Goal: Transaction & Acquisition: Obtain resource

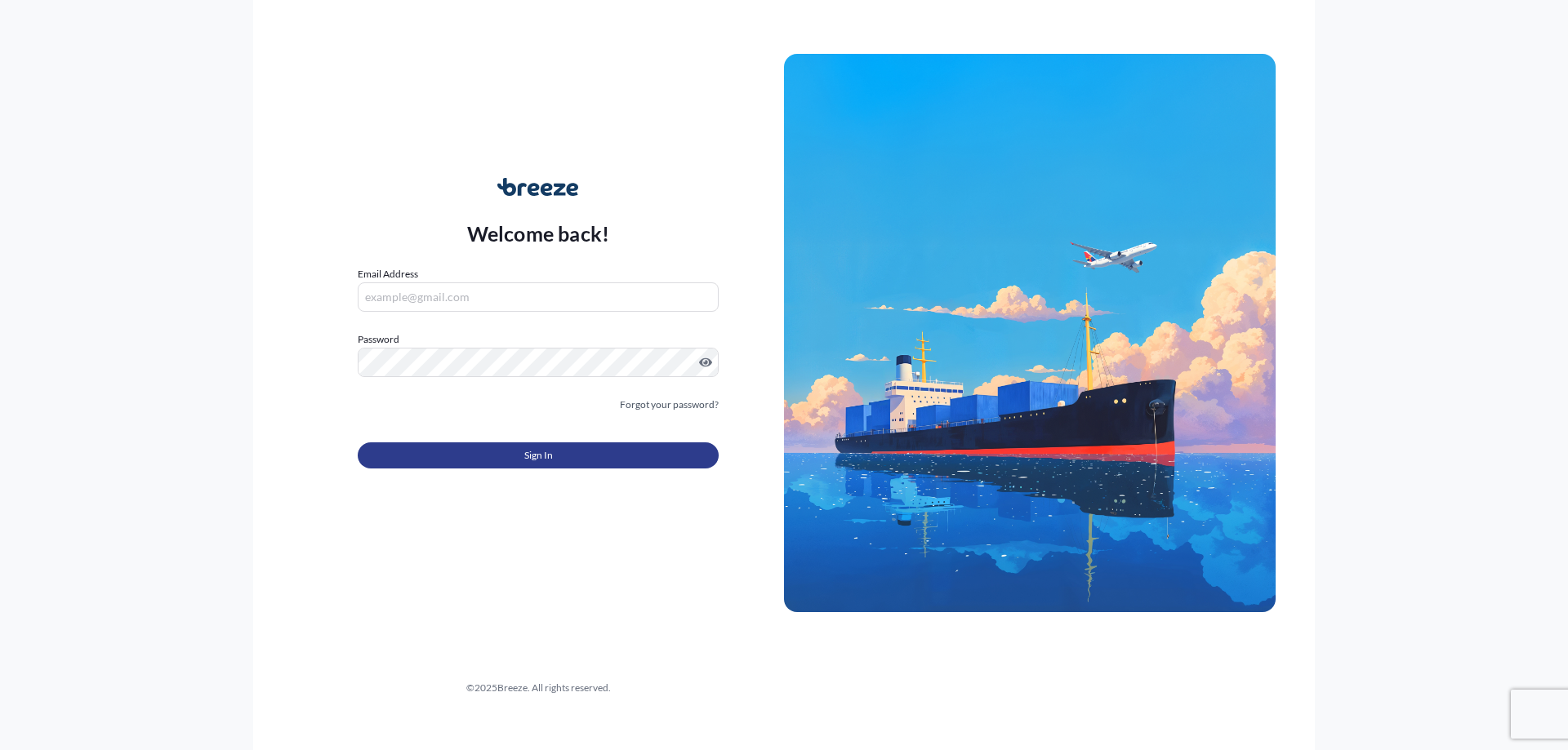
type input "[EMAIL_ADDRESS][DOMAIN_NAME]"
click at [572, 447] on button "Sign In" at bounding box center [538, 455] width 361 height 26
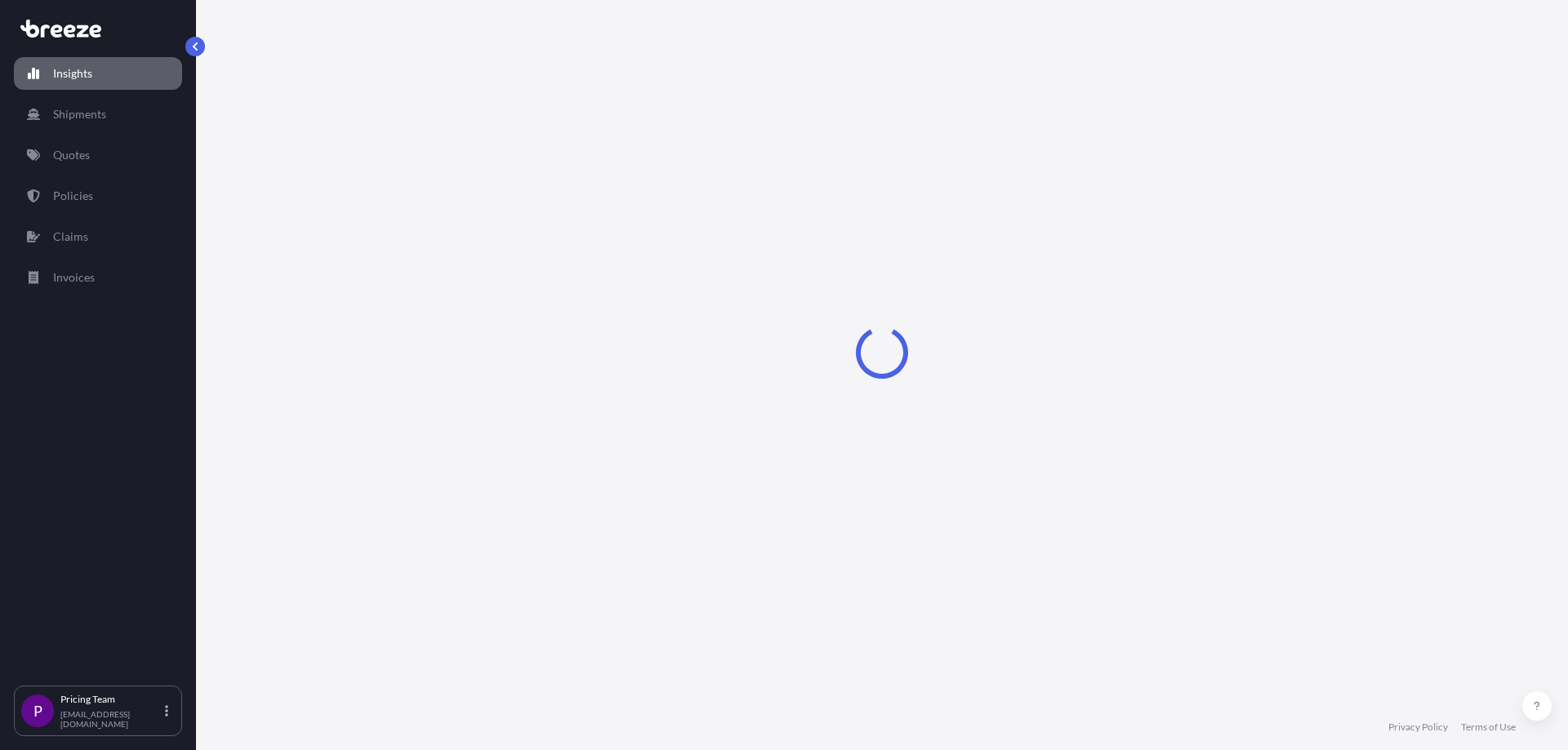
select select "2025"
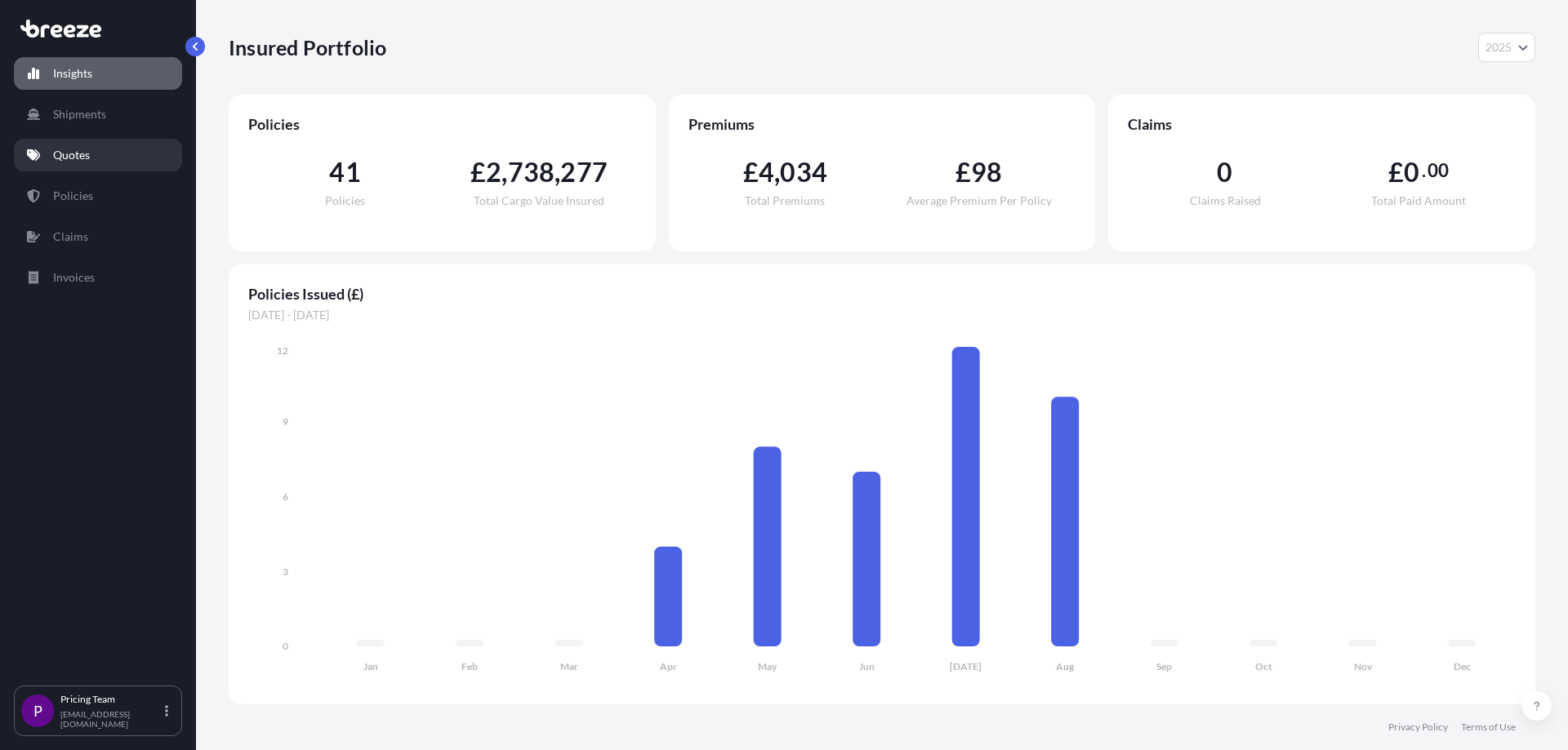
click at [78, 160] on p "Quotes" at bounding box center [72, 155] width 37 height 17
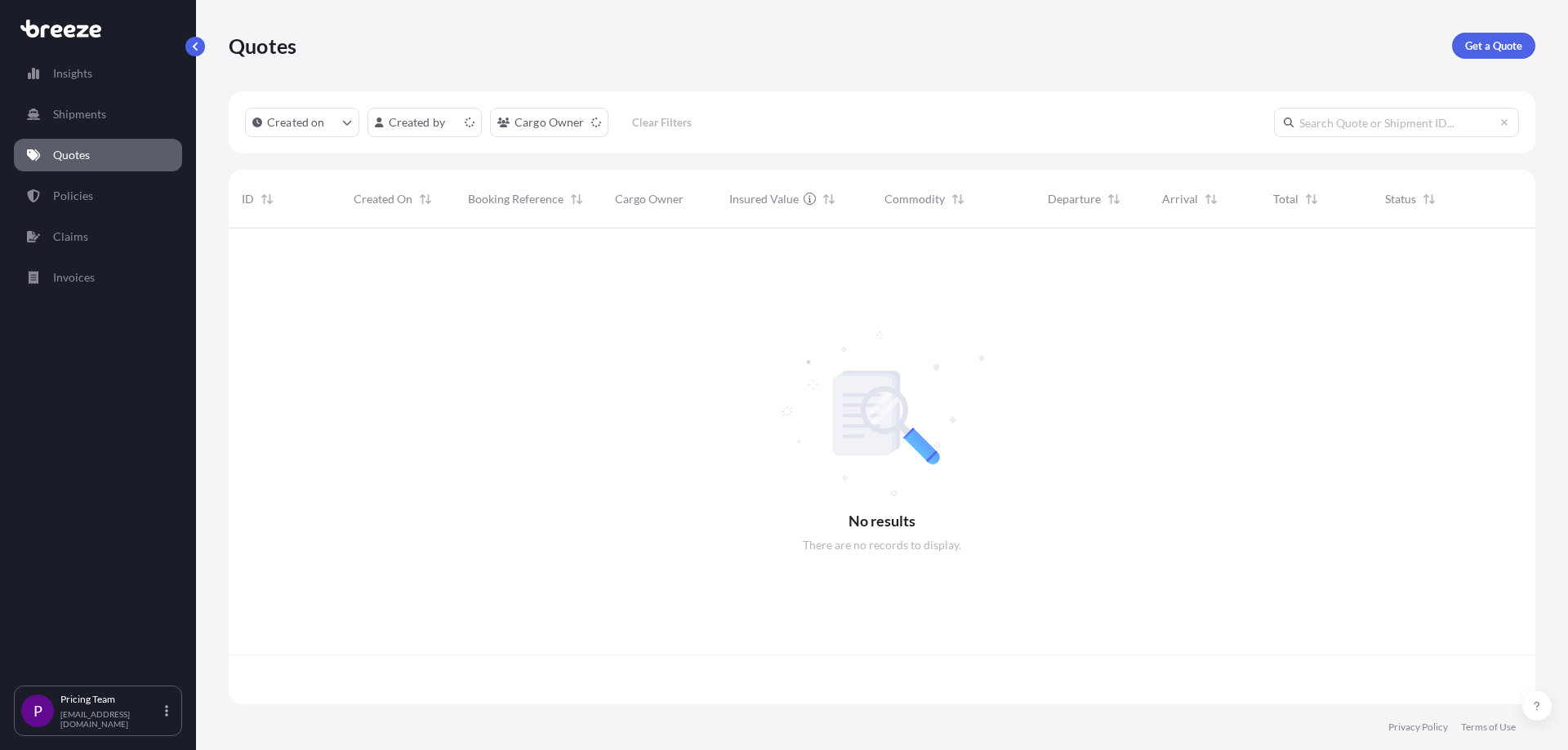
scroll to position [473, 1294]
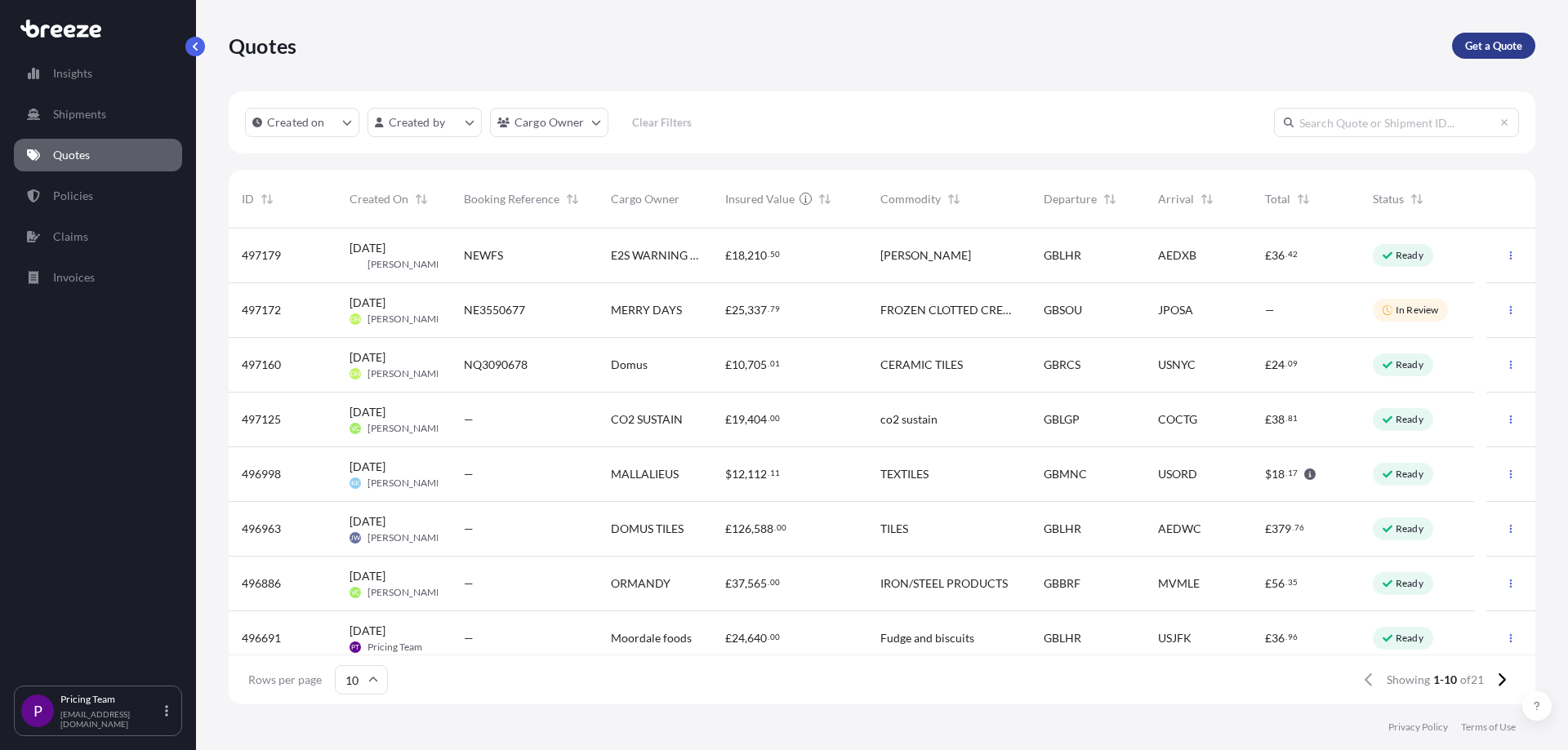
click at [1481, 46] on p "Get a Quote" at bounding box center [1493, 46] width 57 height 17
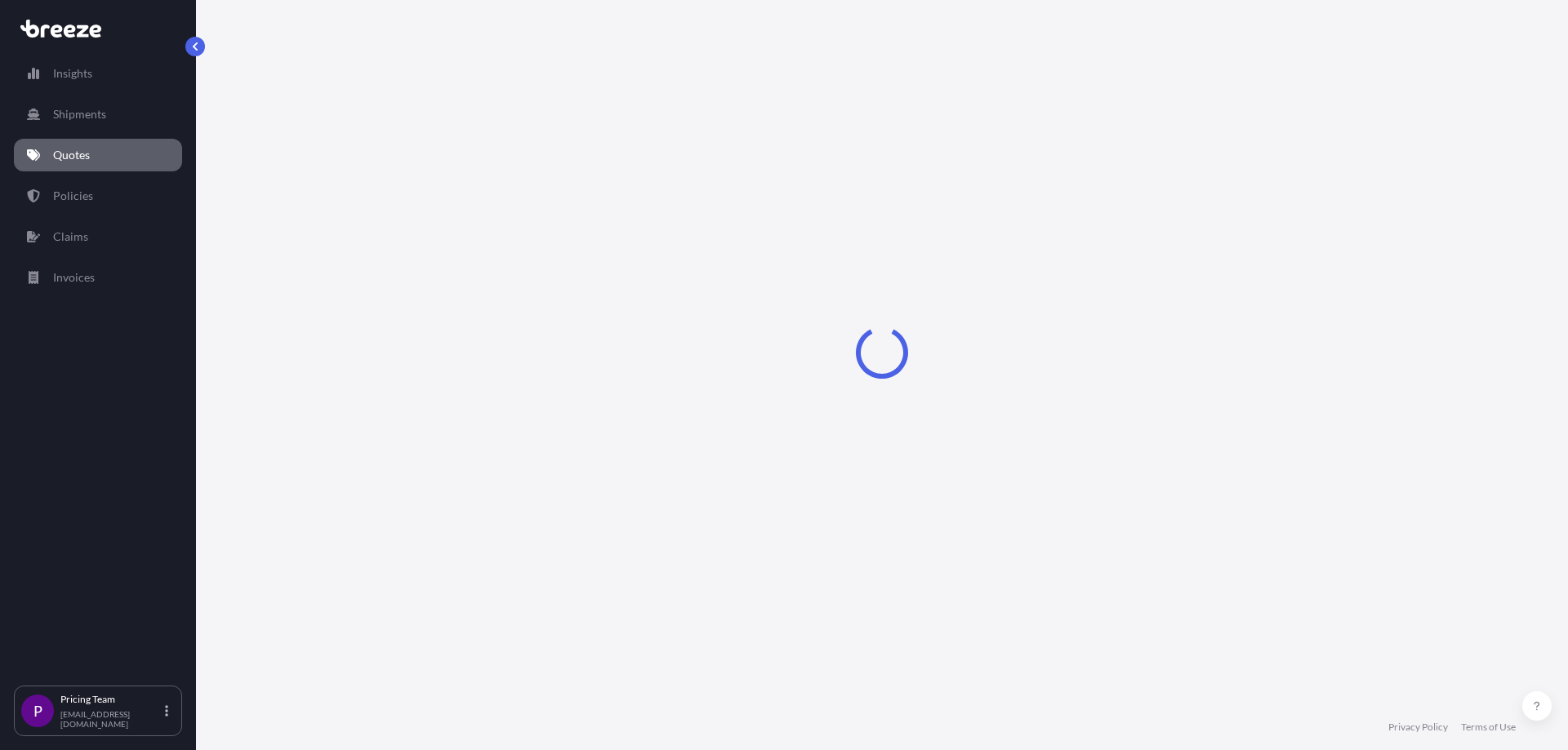
select select "Sea"
select select "1"
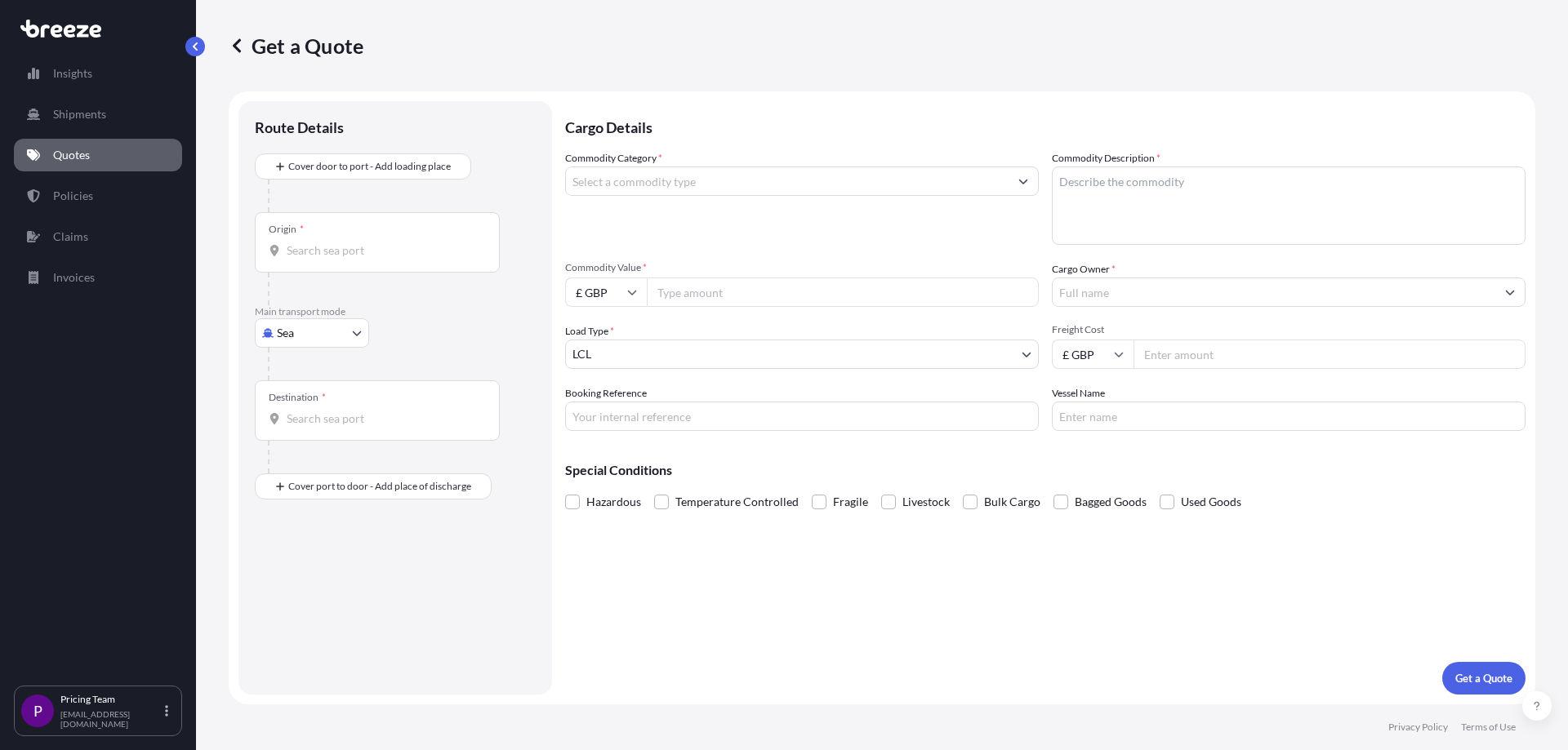
click at [612, 183] on input "Commodity Category *" at bounding box center [787, 182] width 442 height 29
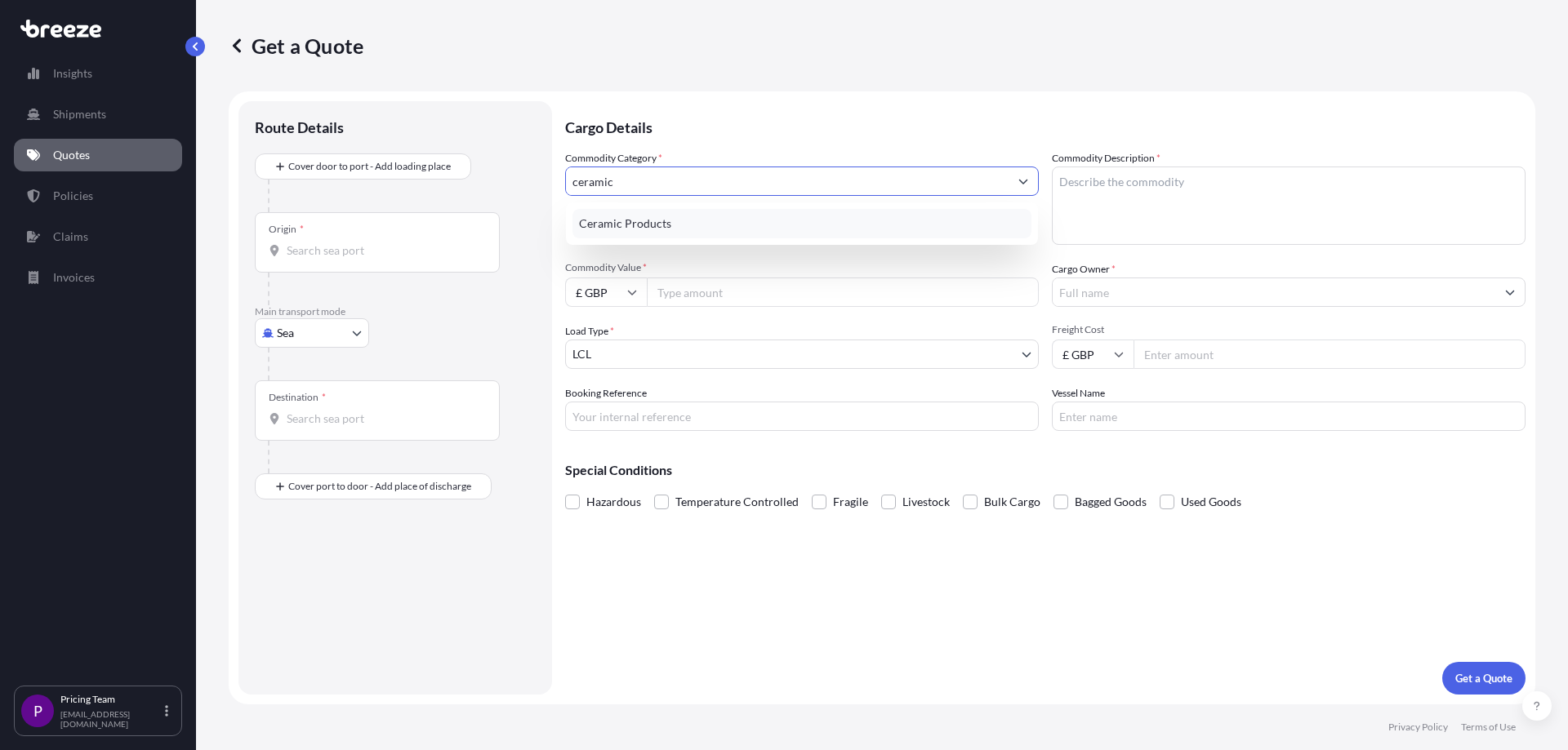
click at [651, 232] on div "Ceramic Products" at bounding box center [802, 224] width 459 height 29
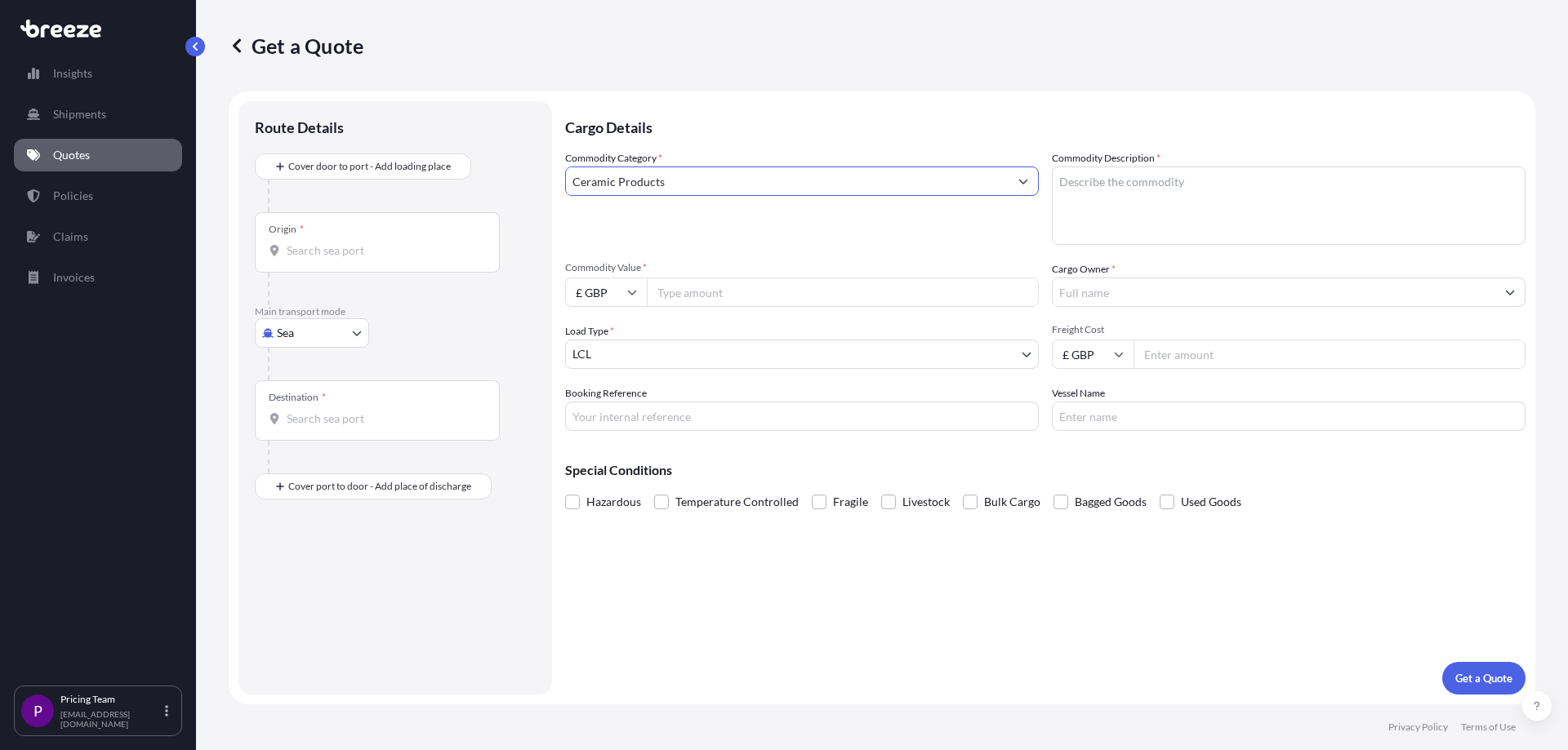
drag, startPoint x: 666, startPoint y: 182, endPoint x: 433, endPoint y: 144, distance: 236.1
click at [433, 144] on form "Route Details Cover door to port - Add loading place Place of loading Road Road…" at bounding box center [881, 397] width 1306 height 613
type input "Ceramic Products"
click at [1289, 188] on textarea "Commodity Description *" at bounding box center [1289, 205] width 474 height 78
paste textarea "Ceramic Products"
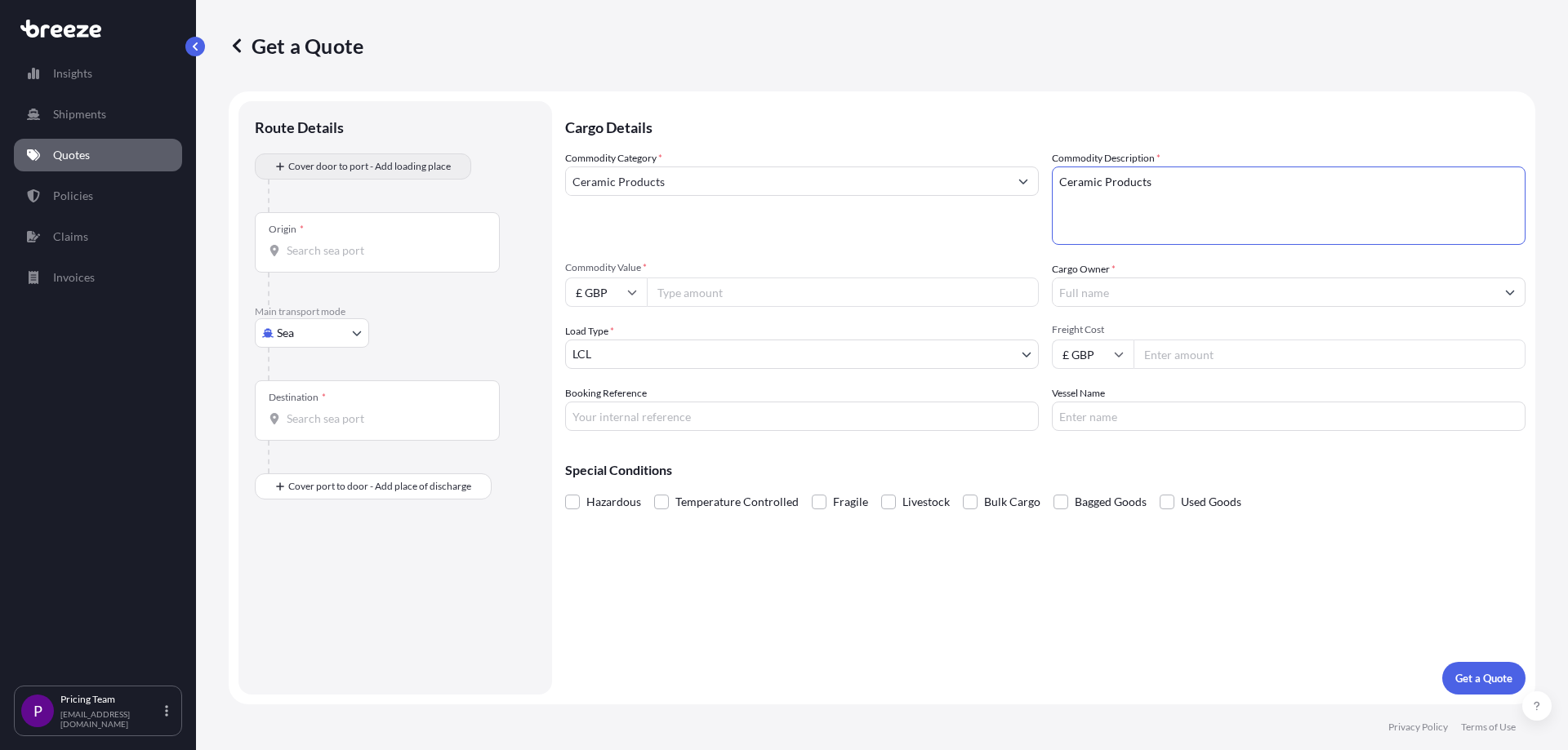
type textarea "Ceramic Products"
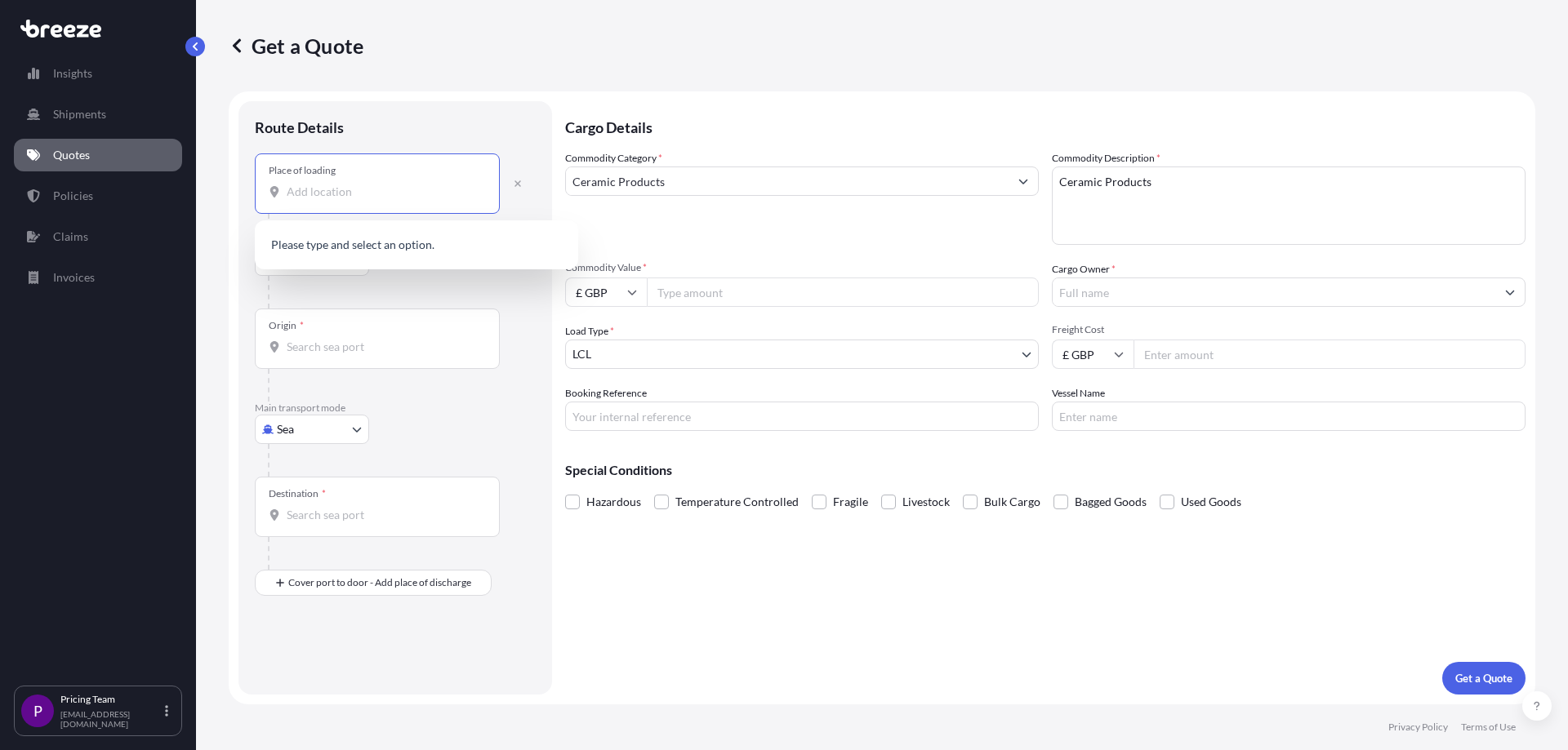
click at [345, 187] on input "Place of loading" at bounding box center [383, 192] width 193 height 17
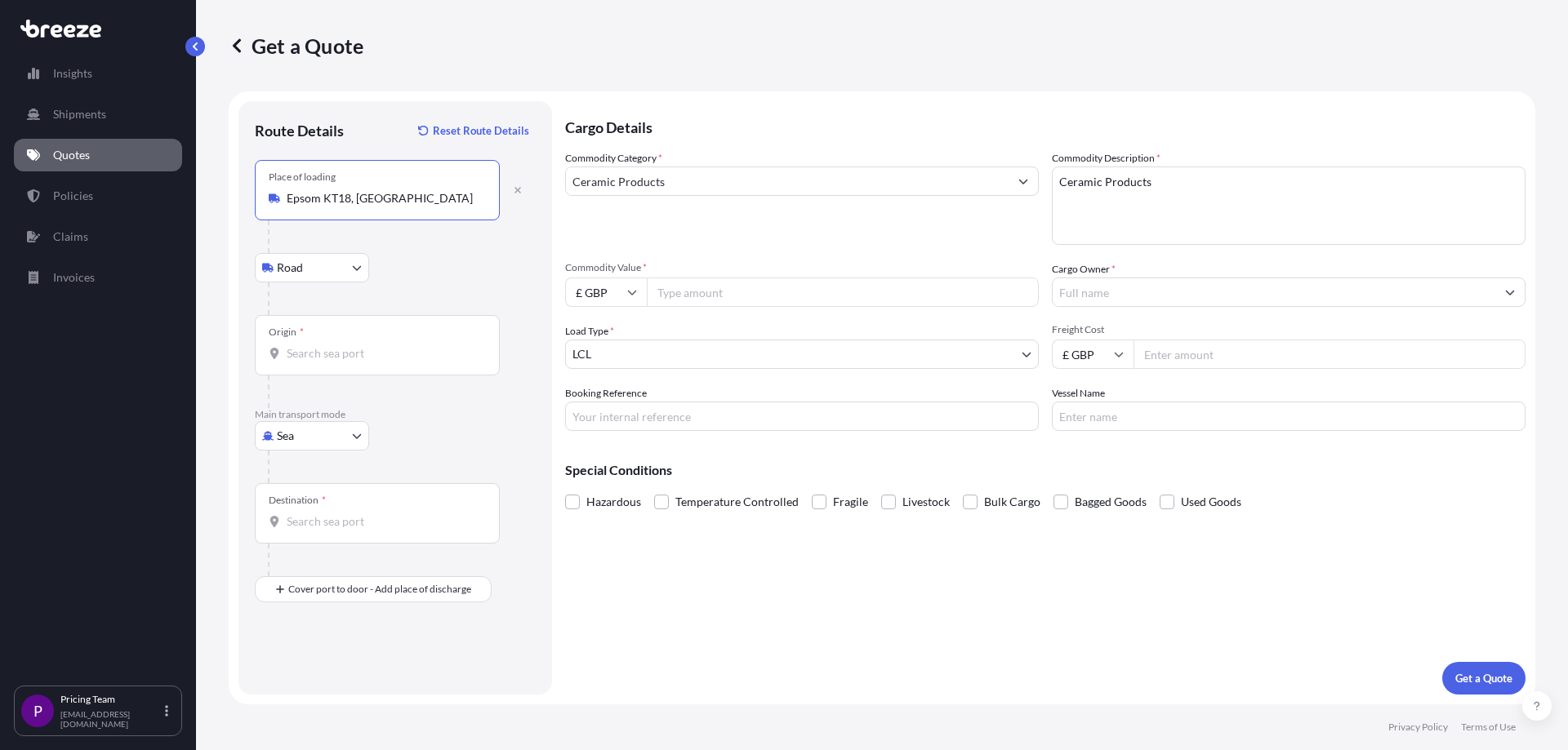
type input "Epsom KT18, [GEOGRAPHIC_DATA]"
click at [330, 346] on input "Origin *" at bounding box center [383, 354] width 193 height 17
click at [683, 582] on div "Cargo Details Commodity Category * Ceramic Products Commodity Description * Cer…" at bounding box center [1045, 398] width 961 height 593
click at [325, 346] on input "Origin * Please select an origin" at bounding box center [383, 354] width 193 height 17
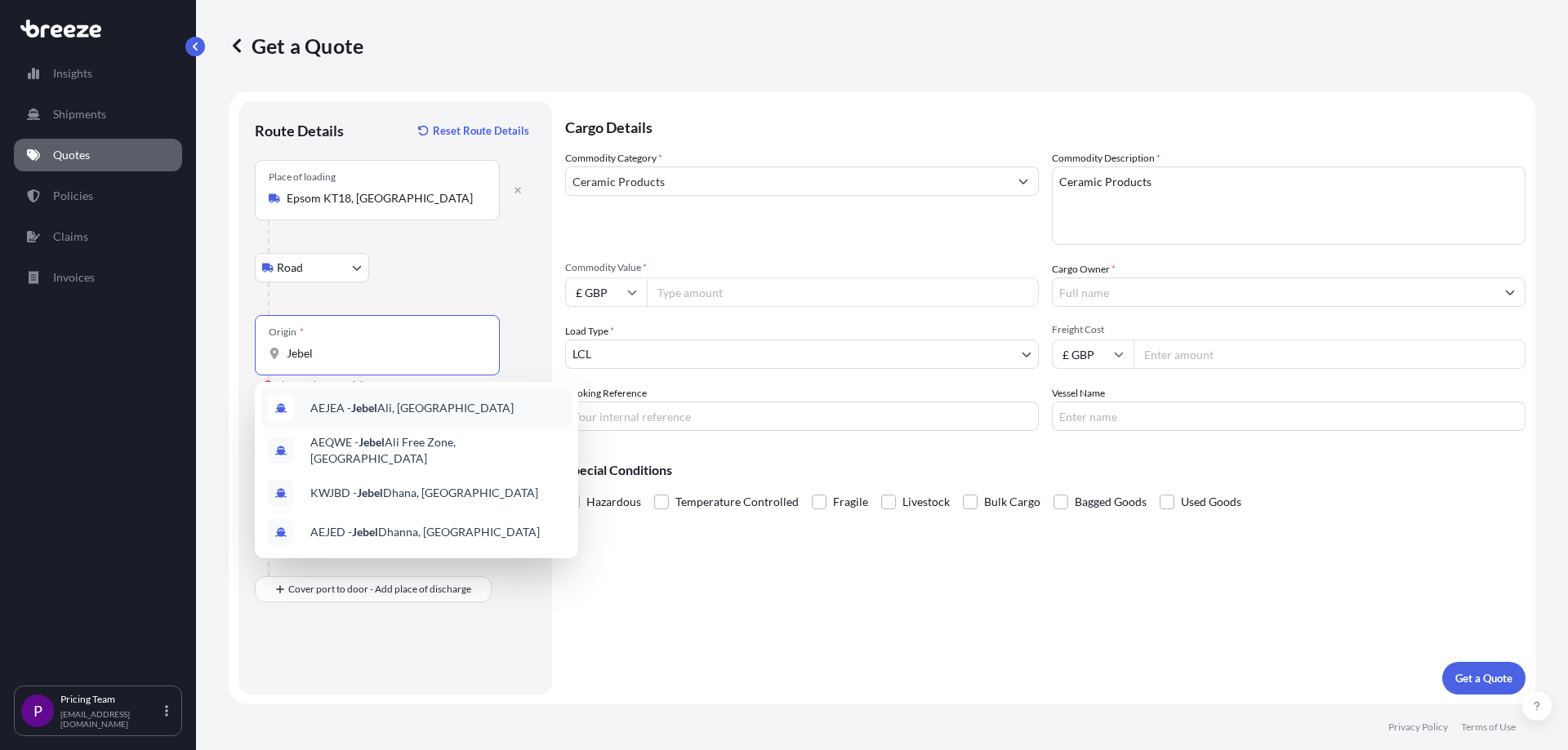
click at [396, 415] on span "AEJEA - [GEOGRAPHIC_DATA], [GEOGRAPHIC_DATA]" at bounding box center [412, 408] width 204 height 17
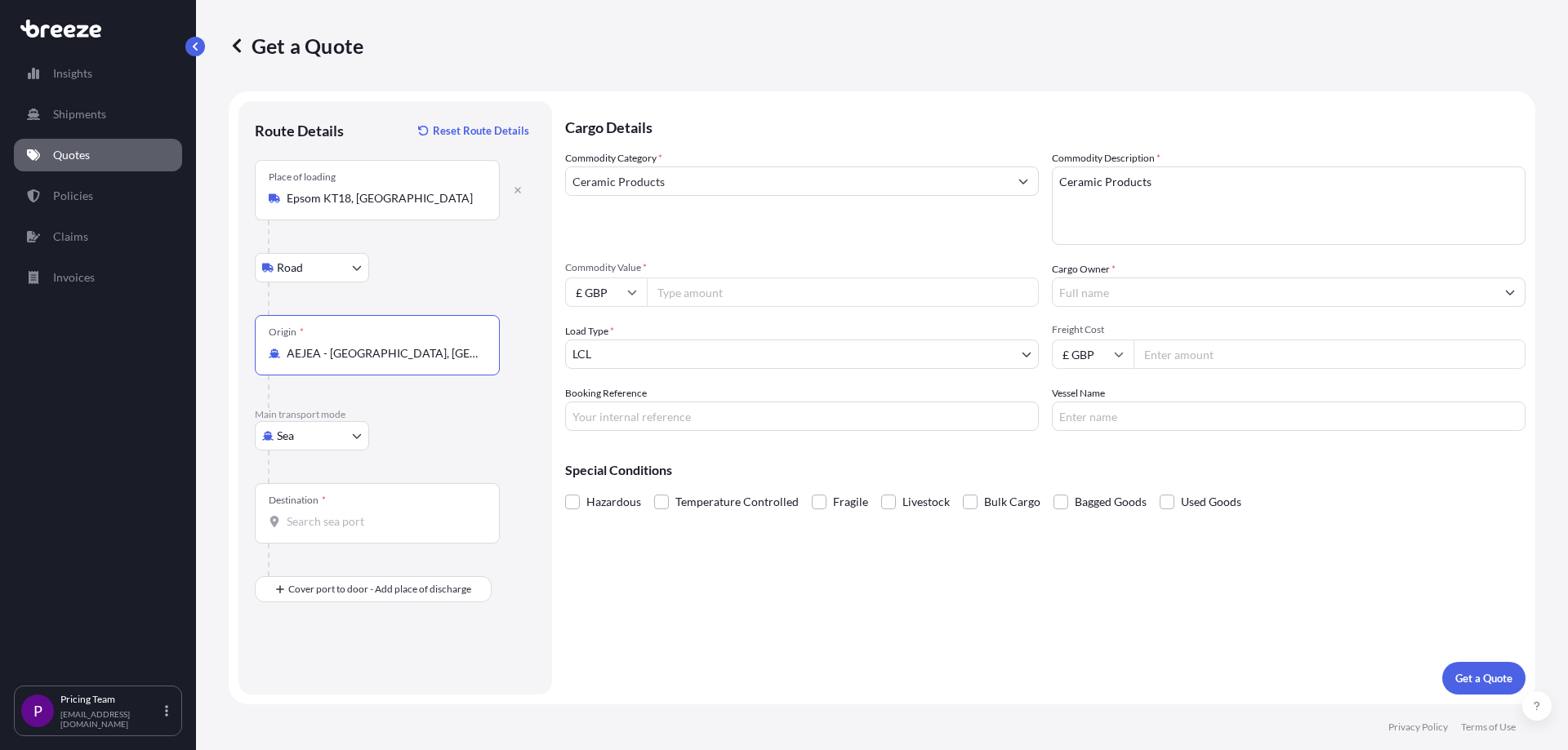
type input "AEJEA - [GEOGRAPHIC_DATA], [GEOGRAPHIC_DATA]"
click at [342, 523] on input "Destination *" at bounding box center [383, 521] width 193 height 17
type input "AEJEA - [GEOGRAPHIC_DATA], [GEOGRAPHIC_DATA]"
drag, startPoint x: 481, startPoint y: 354, endPoint x: 289, endPoint y: 350, distance: 192.0
click at [289, 350] on div "AEJEA - [GEOGRAPHIC_DATA], [GEOGRAPHIC_DATA]" at bounding box center [377, 354] width 218 height 17
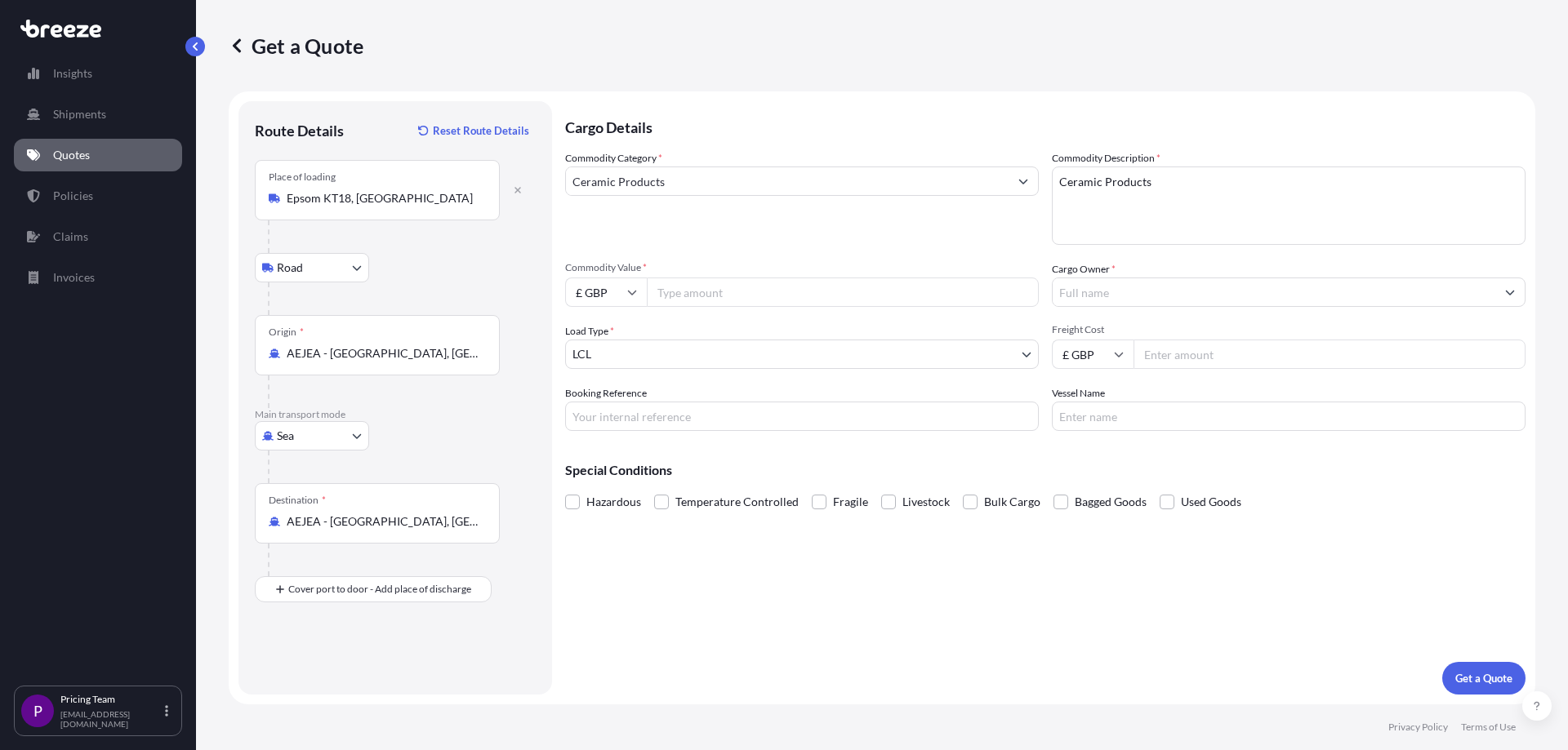
click at [480, 363] on div "Origin * [GEOGRAPHIC_DATA] - [GEOGRAPHIC_DATA], [GEOGRAPHIC_DATA]" at bounding box center [377, 346] width 245 height 61
click at [479, 361] on input "AEJEA - [GEOGRAPHIC_DATA], [GEOGRAPHIC_DATA]" at bounding box center [383, 354] width 193 height 17
drag, startPoint x: 475, startPoint y: 357, endPoint x: 294, endPoint y: 312, distance: 186.5
click at [294, 312] on div "Place of loading Epsom KT18, UK Road Road Rail Origin * [GEOGRAPHIC_DATA] - [GE…" at bounding box center [395, 381] width 281 height 442
click at [744, 613] on div "Cargo Details Commodity Category * Ceramic Products Commodity Description * Cer…" at bounding box center [1045, 398] width 961 height 593
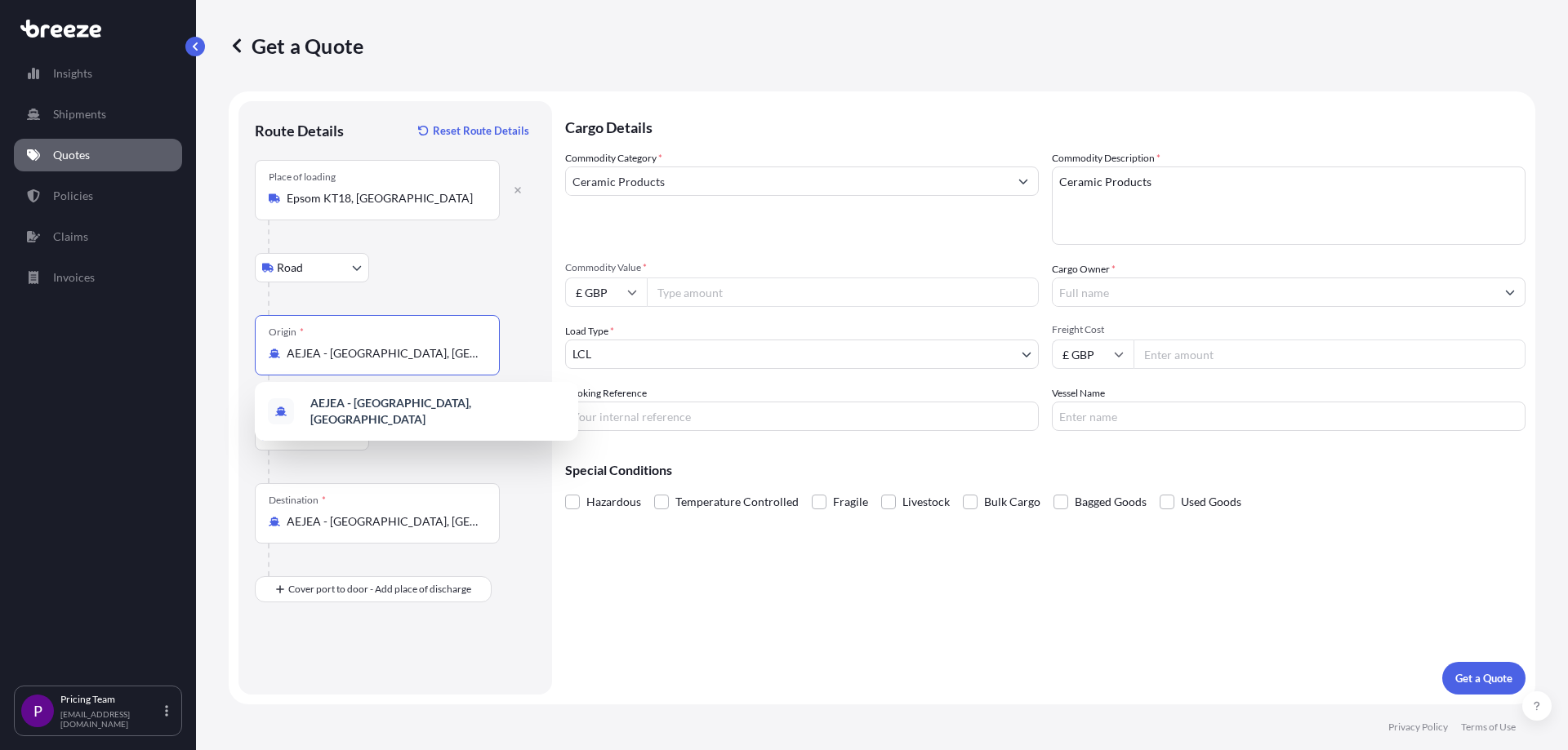
scroll to position [0, 4]
drag, startPoint x: 297, startPoint y: 354, endPoint x: 480, endPoint y: 367, distance: 183.5
click at [480, 367] on div "Origin * [GEOGRAPHIC_DATA] - [GEOGRAPHIC_DATA], [GEOGRAPHIC_DATA]" at bounding box center [377, 346] width 245 height 61
type input "A"
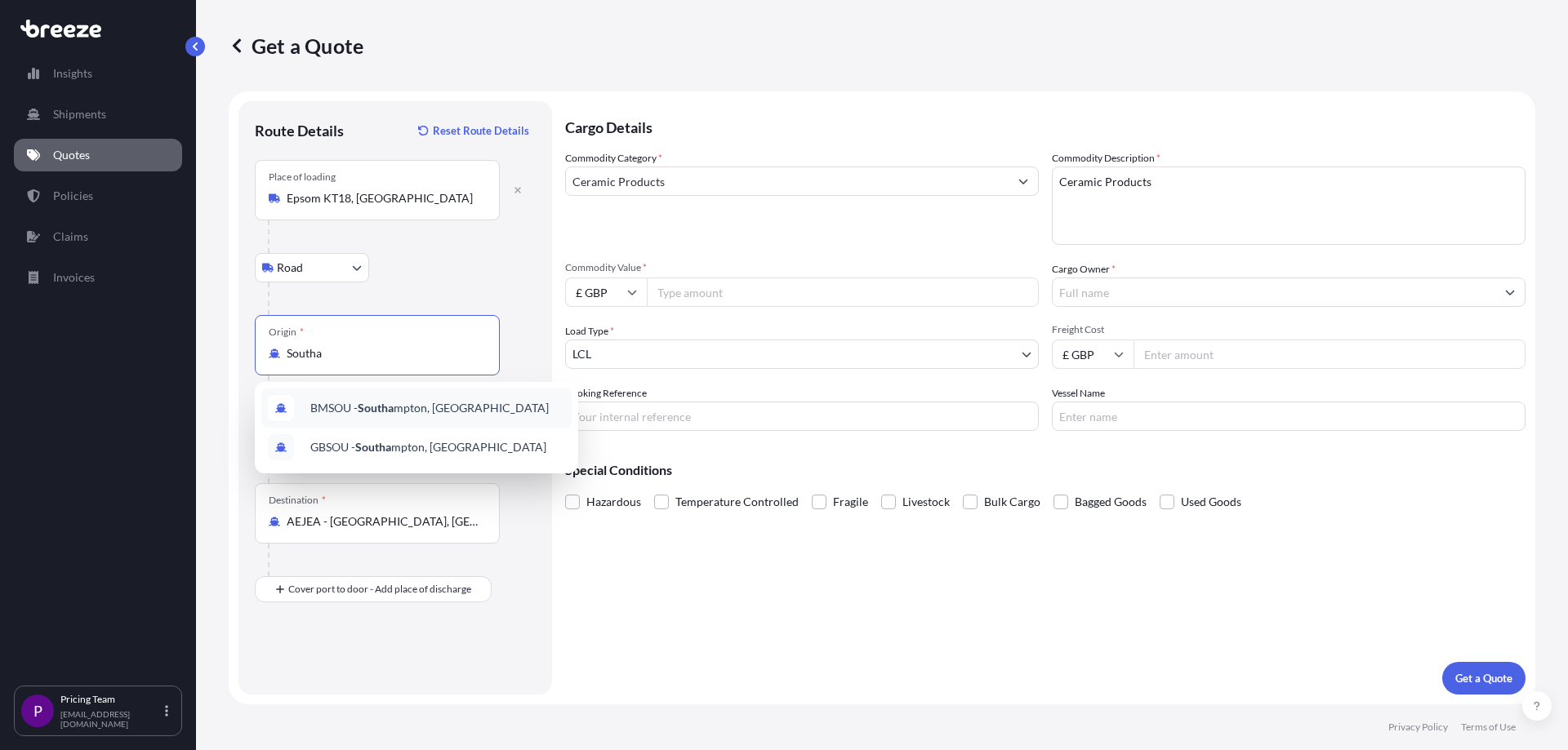
click at [391, 418] on div "BMSOU - Southa mpton, [GEOGRAPHIC_DATA]" at bounding box center [416, 408] width 311 height 40
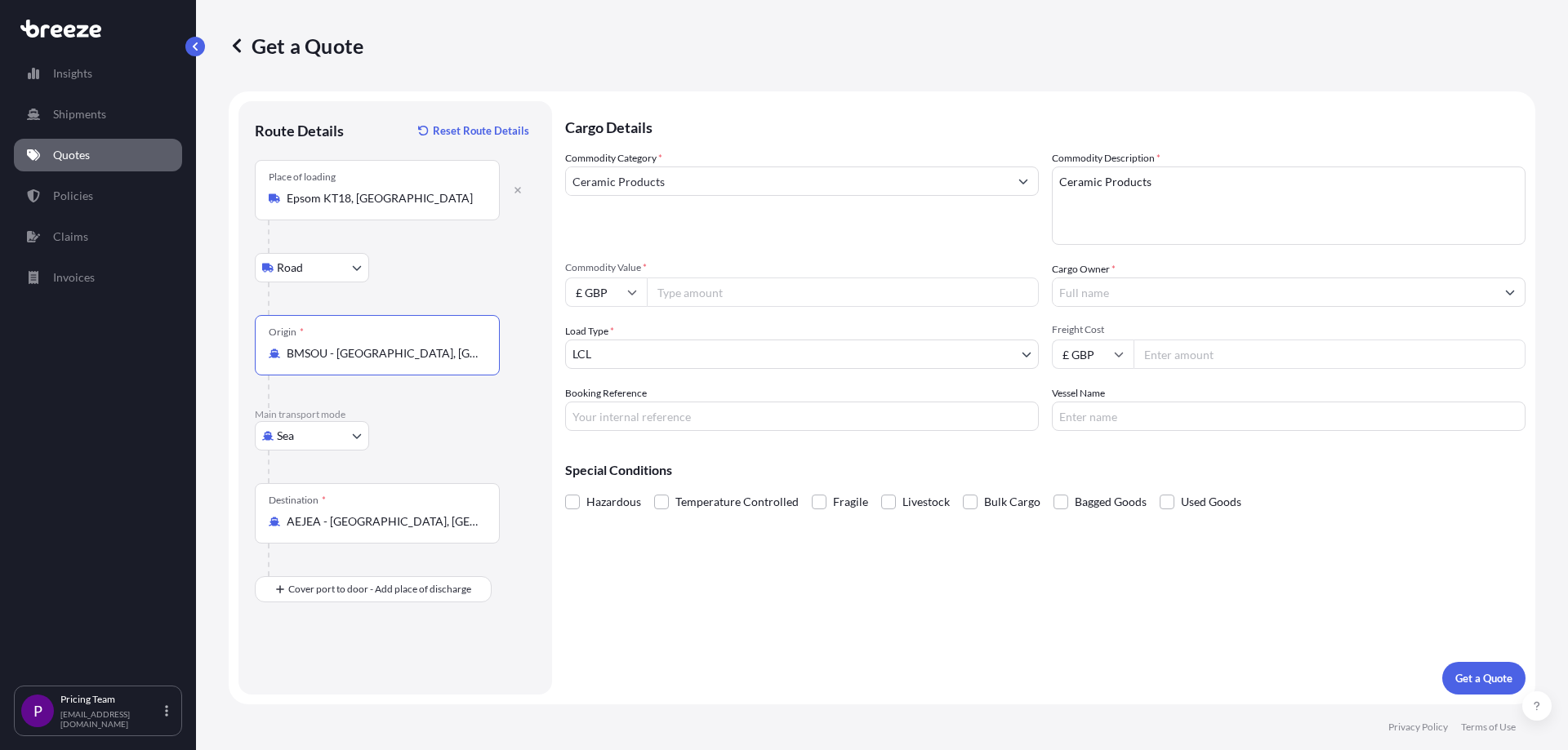
type input "BMSOU - [GEOGRAPHIC_DATA], [GEOGRAPHIC_DATA]"
click at [1031, 353] on body "Insights Shipments Quotes Policies Claims Invoices P Pricing Team [EMAIL_ADDRES…" at bounding box center [784, 375] width 1568 height 750
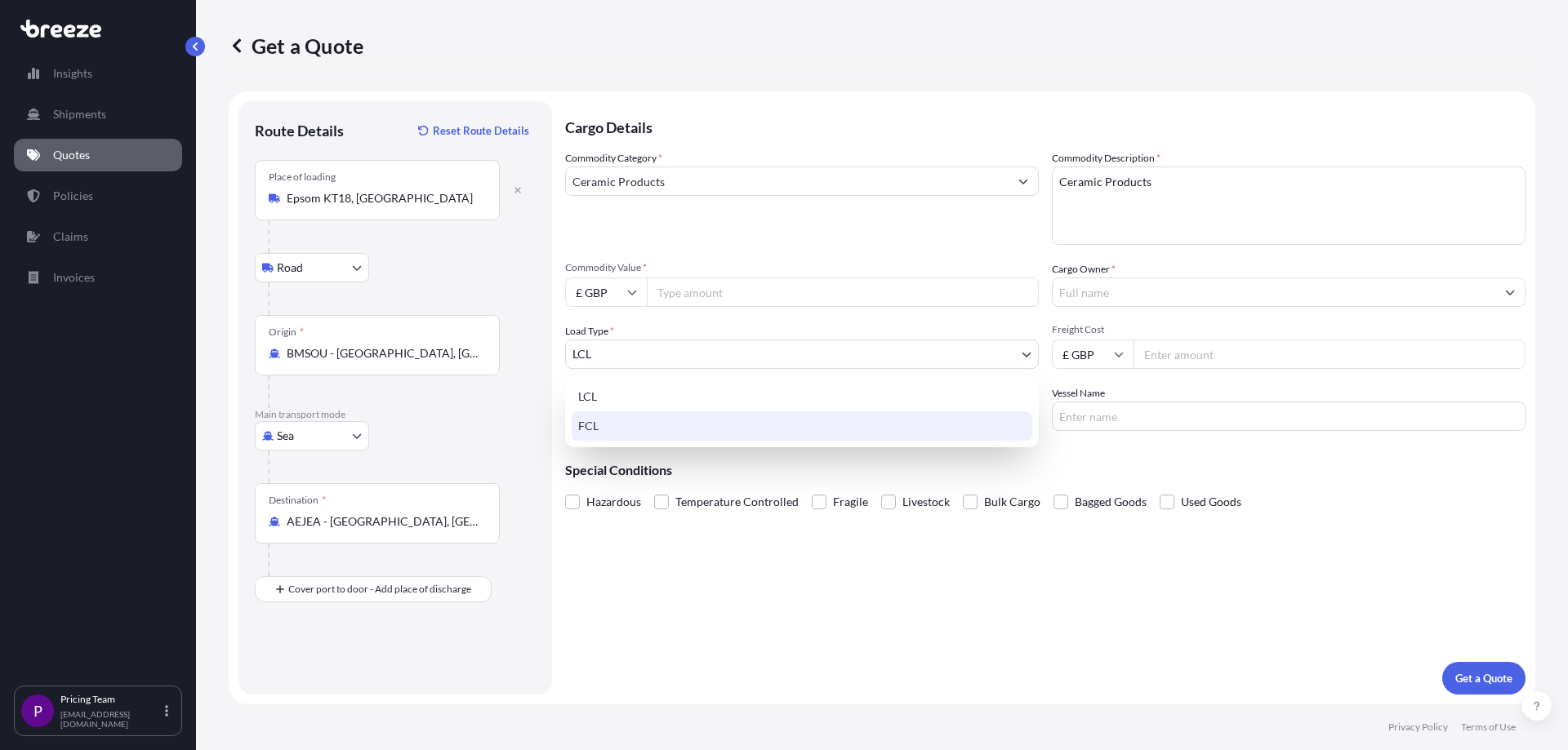
click at [581, 425] on div "FCL" at bounding box center [802, 426] width 461 height 29
select select "2"
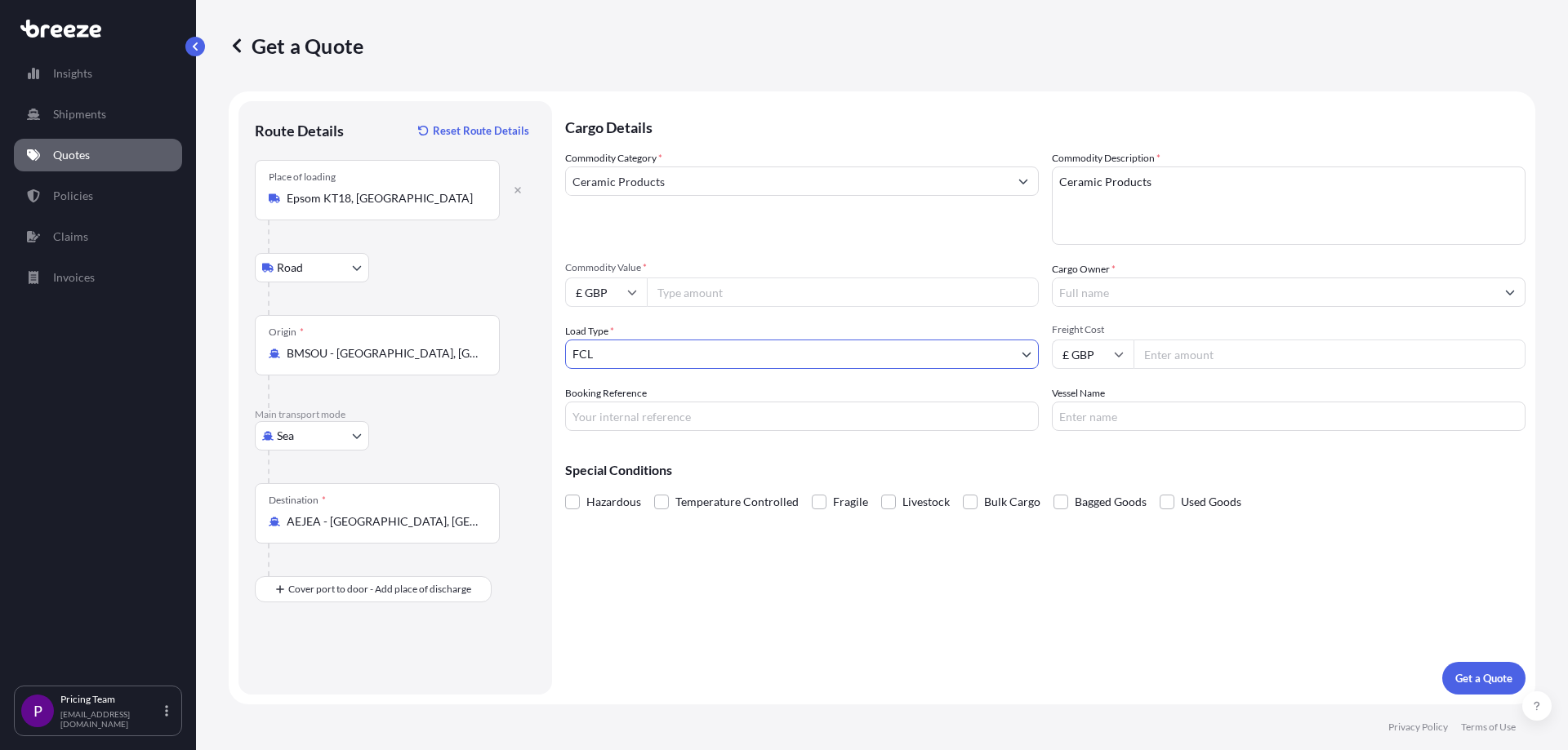
click at [1131, 299] on input "Cargo Owner *" at bounding box center [1274, 292] width 442 height 29
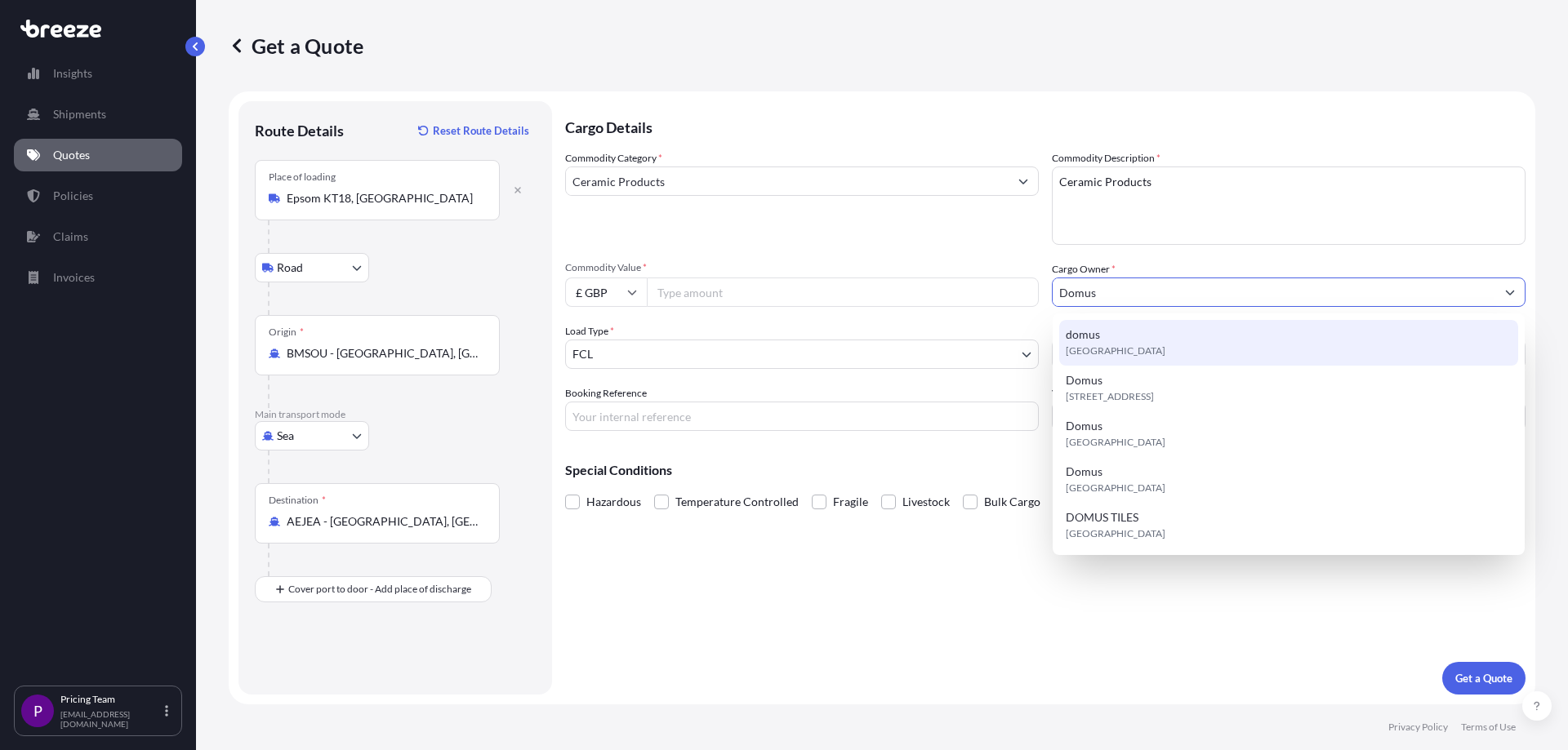
click at [1089, 354] on span "[GEOGRAPHIC_DATA]" at bounding box center [1115, 351] width 100 height 17
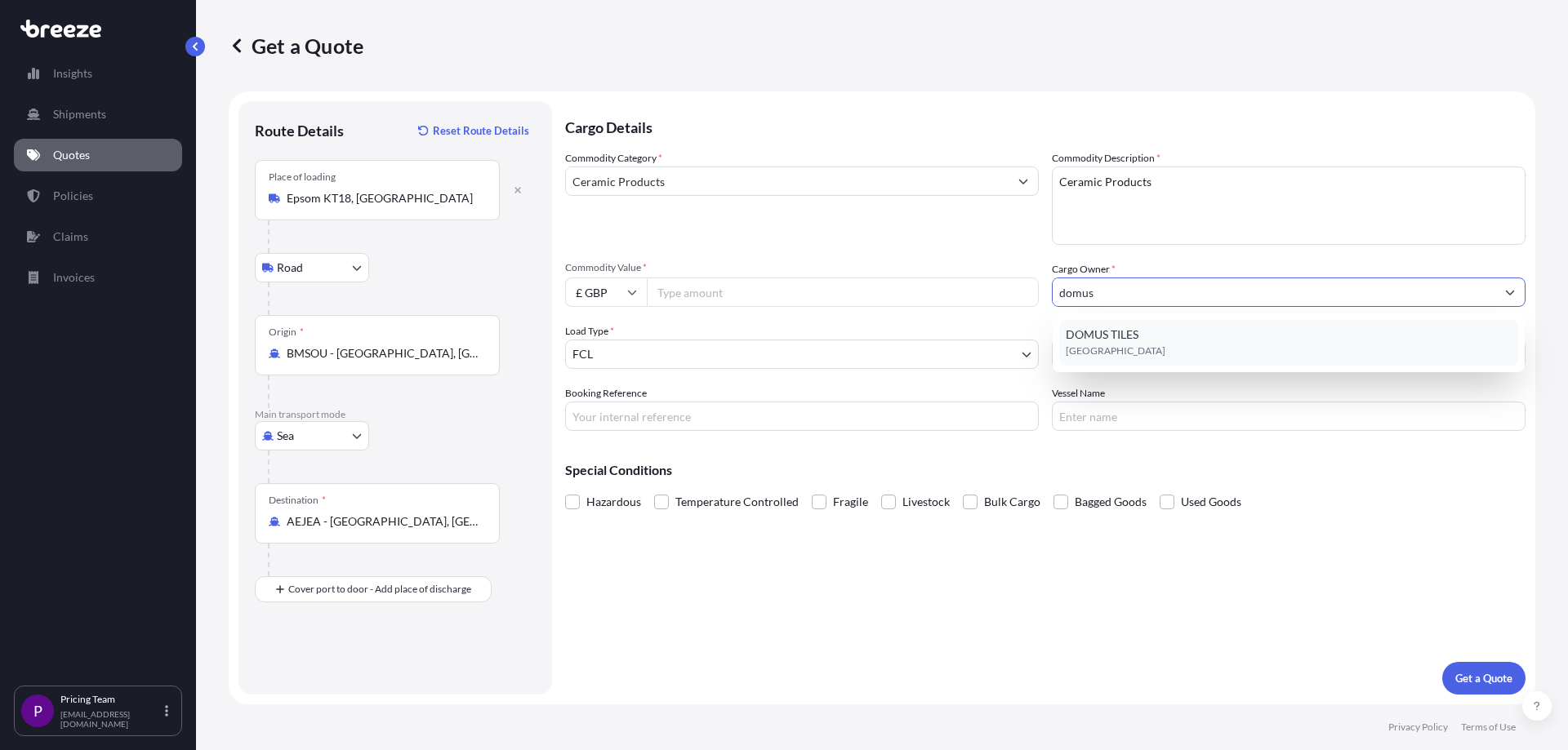
click at [1089, 354] on span "[GEOGRAPHIC_DATA]" at bounding box center [1115, 351] width 100 height 17
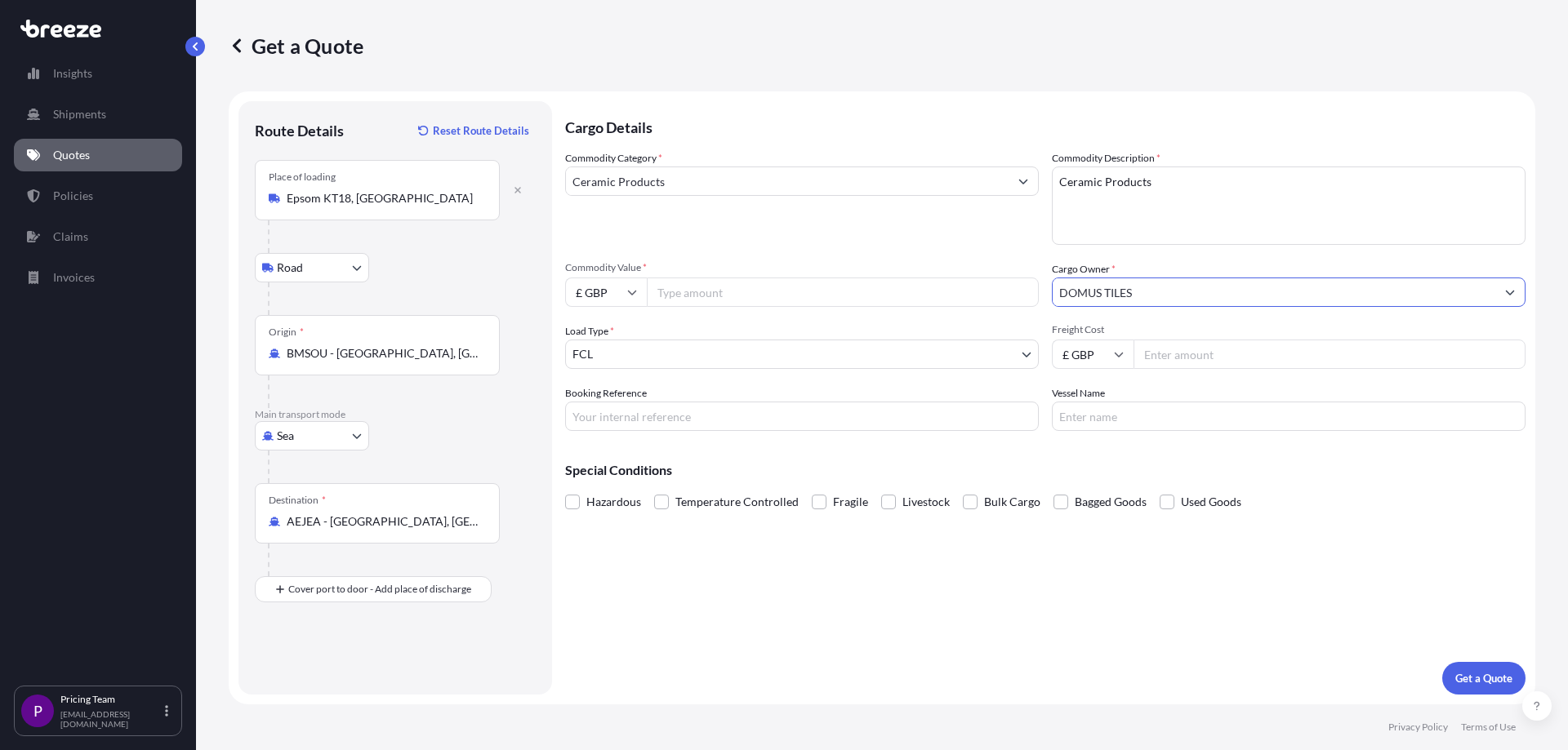
type input "DOMUS TILES"
click at [695, 299] on input "Commodity Value *" at bounding box center [843, 292] width 392 height 29
type input "105000"
click at [983, 612] on div "Cargo Details Commodity Category * Ceramic Products Commodity Description * Cer…" at bounding box center [1045, 398] width 961 height 593
click at [671, 297] on input "105000" at bounding box center [843, 292] width 392 height 29
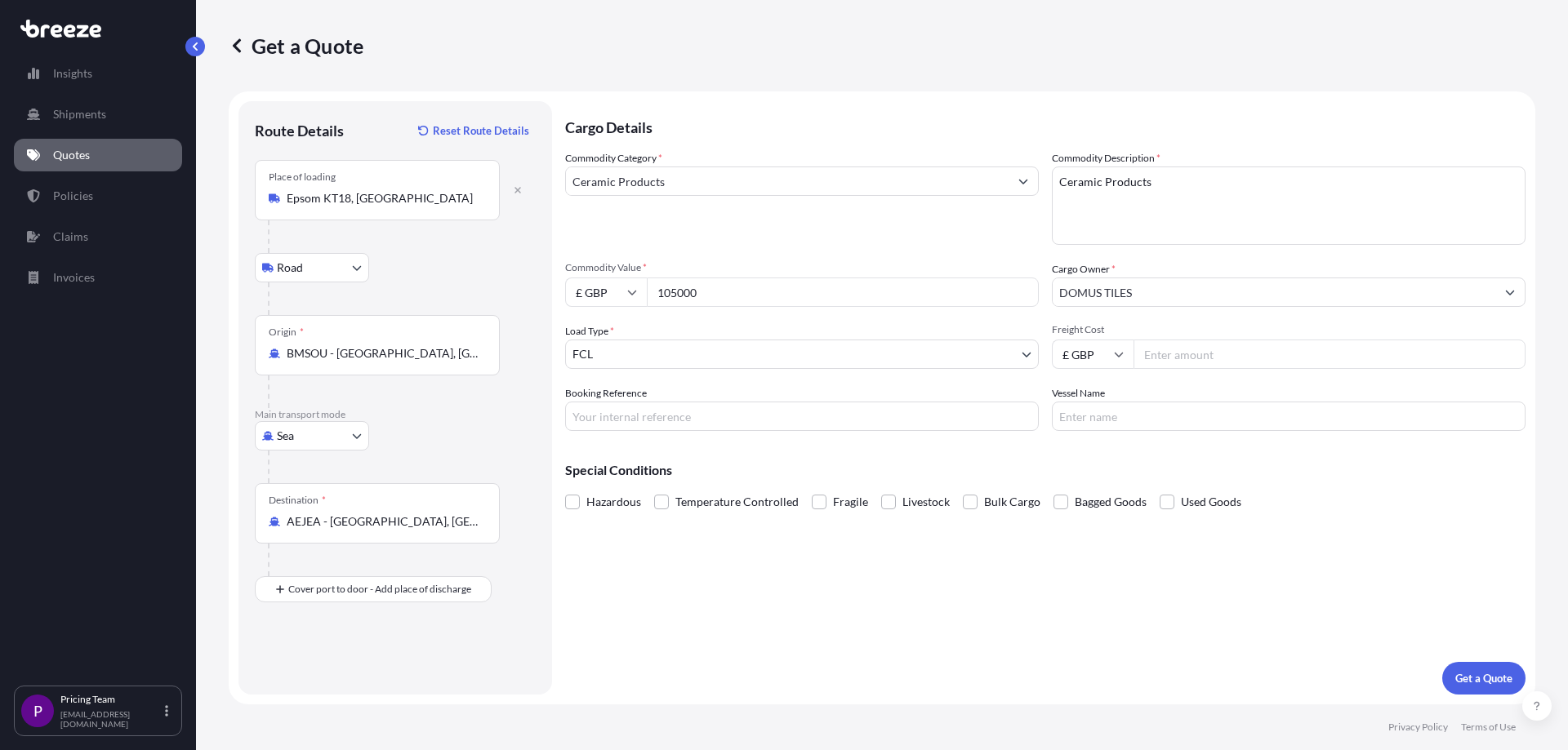
click at [1191, 359] on input "Freight Cost" at bounding box center [1329, 354] width 392 height 29
type input "3"
type input "2500.00"
click at [948, 572] on div "Cargo Details Commodity Category * Ceramic Products Commodity Description * Cer…" at bounding box center [1045, 398] width 961 height 593
click at [1497, 686] on p "Get a Quote" at bounding box center [1484, 678] width 57 height 17
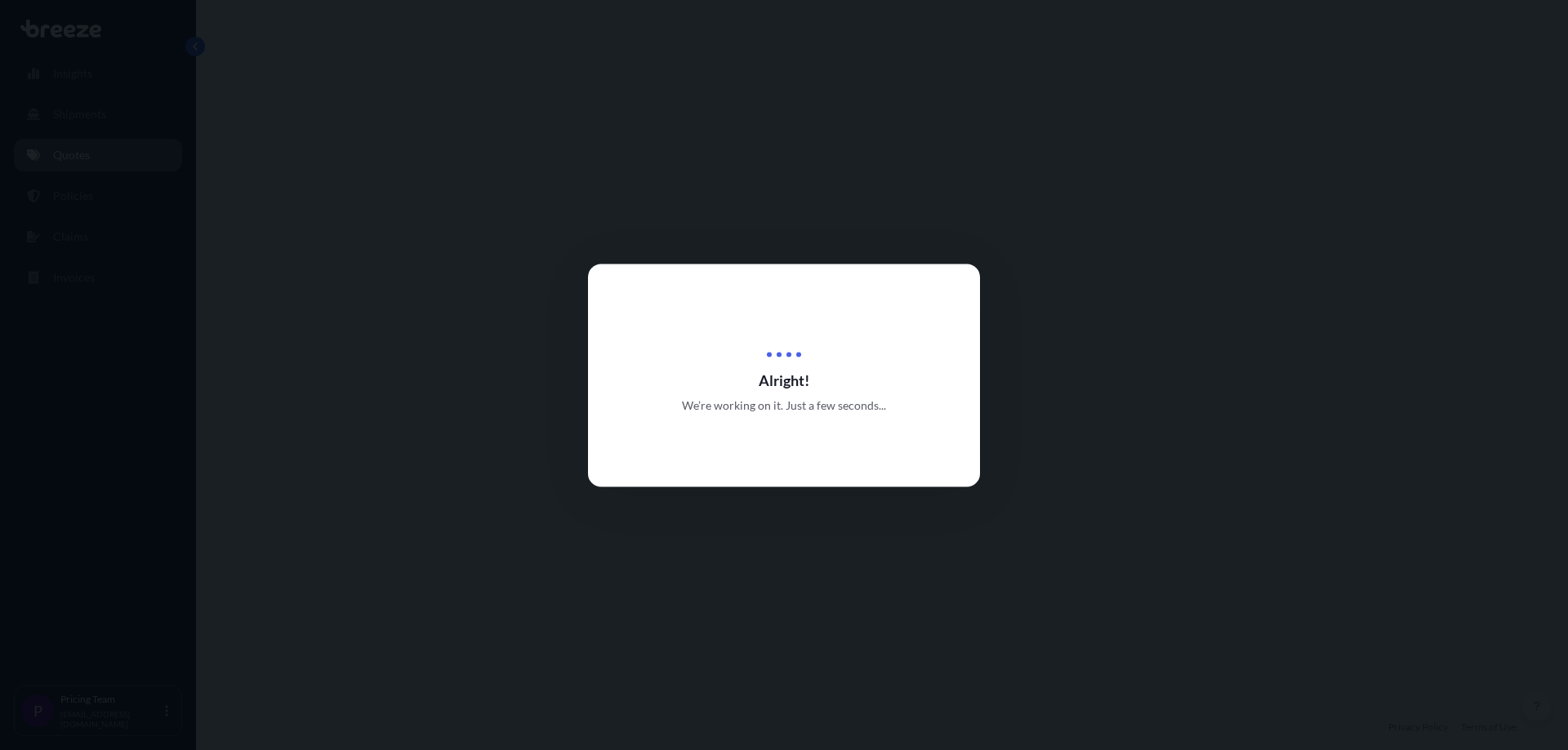
select select "Road"
select select "Sea"
select select "2"
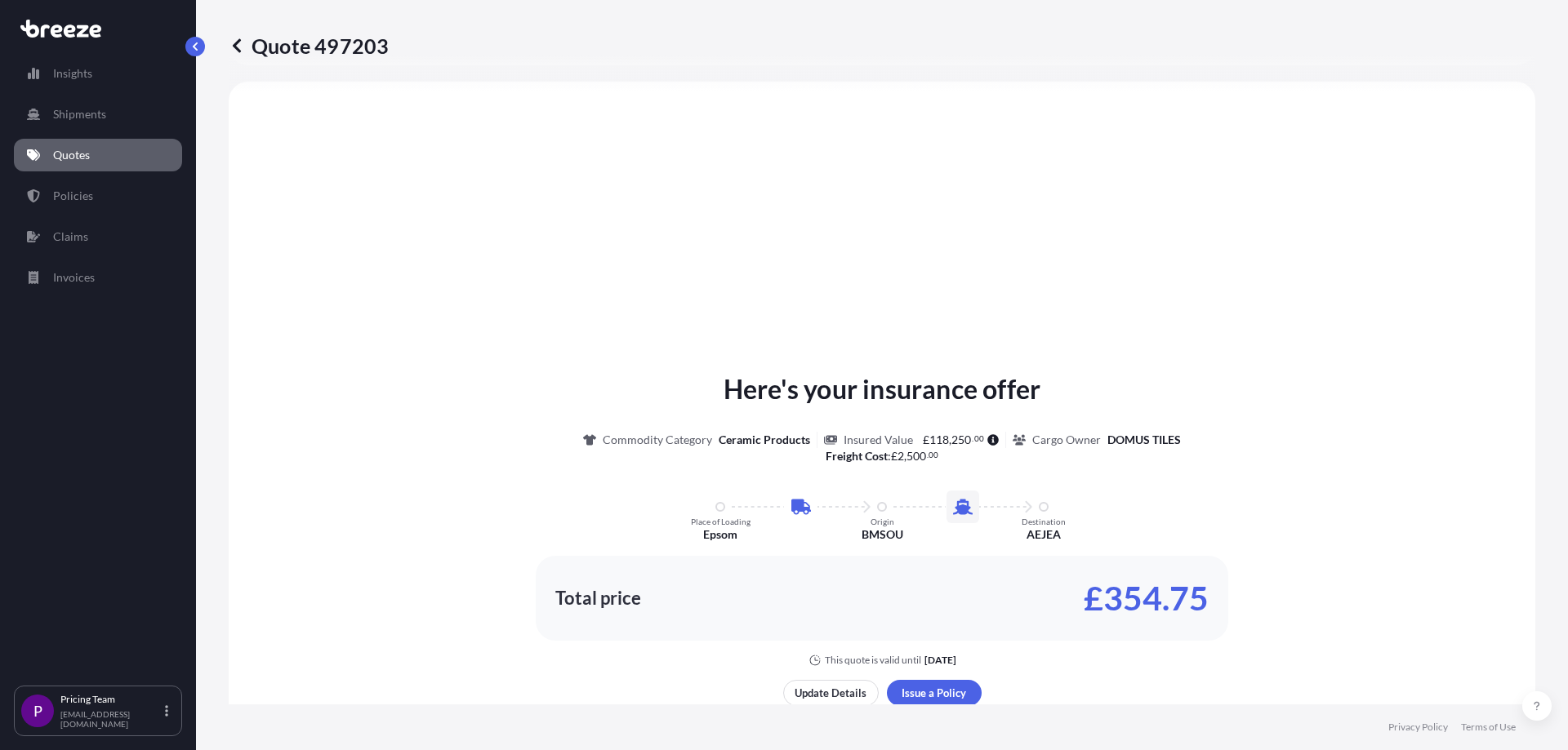
scroll to position [802, 0]
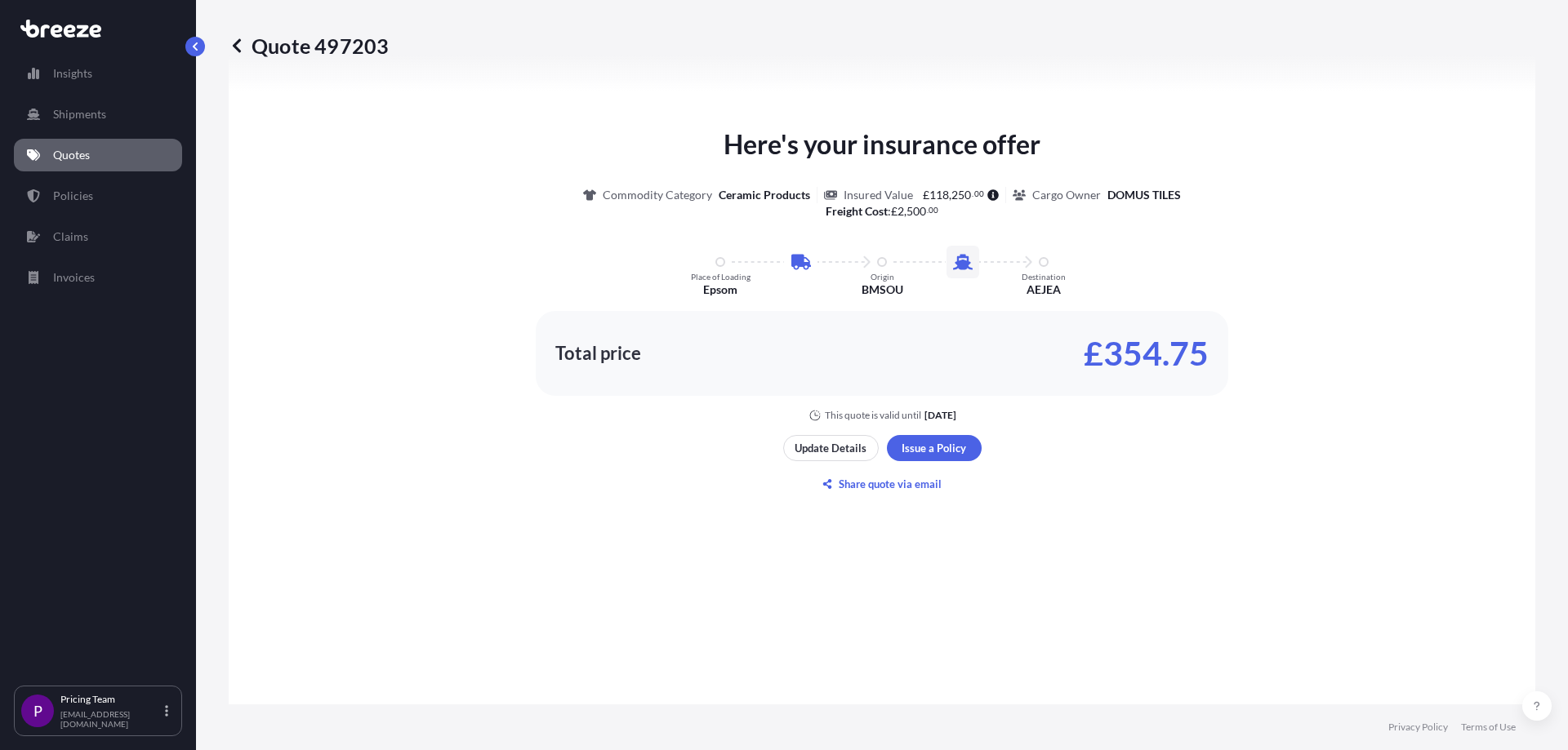
drag, startPoint x: 375, startPoint y: 45, endPoint x: 421, endPoint y: 51, distance: 46.4
click at [421, 51] on div "Quote 497203" at bounding box center [881, 45] width 1306 height 26
drag, startPoint x: 399, startPoint y: 53, endPoint x: 406, endPoint y: 61, distance: 10.6
click at [406, 61] on div "Quote 497203" at bounding box center [881, 45] width 1306 height 91
copy p "Quote 497203"
